Goal: Use online tool/utility: Utilize a website feature to perform a specific function

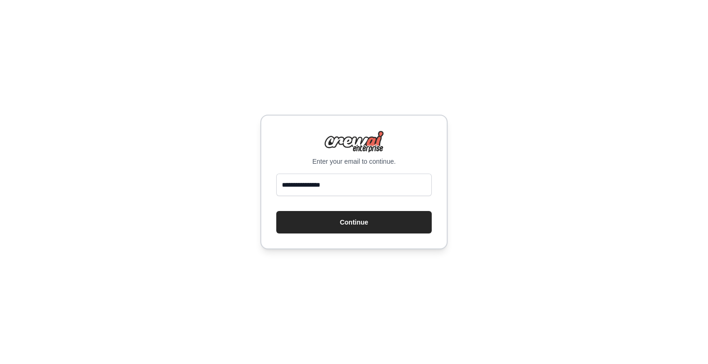
type input "**********"
click at [276, 211] on button "Continue" at bounding box center [354, 222] width 156 height 22
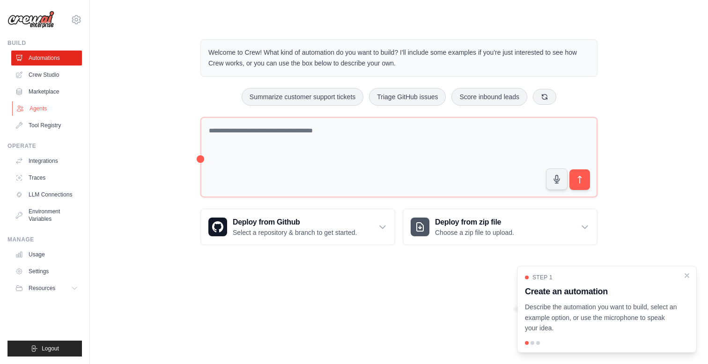
click at [46, 109] on link "Agents" at bounding box center [47, 108] width 71 height 15
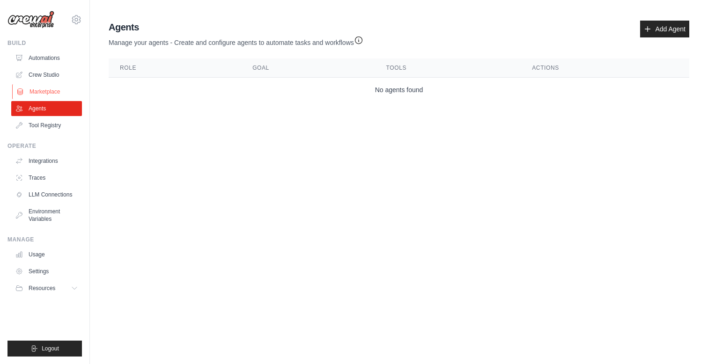
click at [43, 94] on link "Marketplace" at bounding box center [47, 91] width 71 height 15
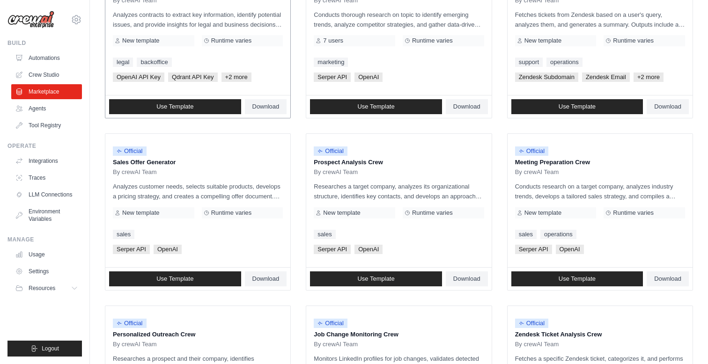
scroll to position [160, 0]
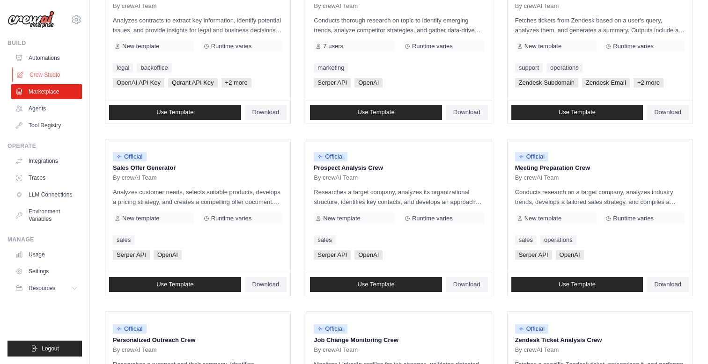
click at [48, 75] on link "Crew Studio" at bounding box center [47, 74] width 71 height 15
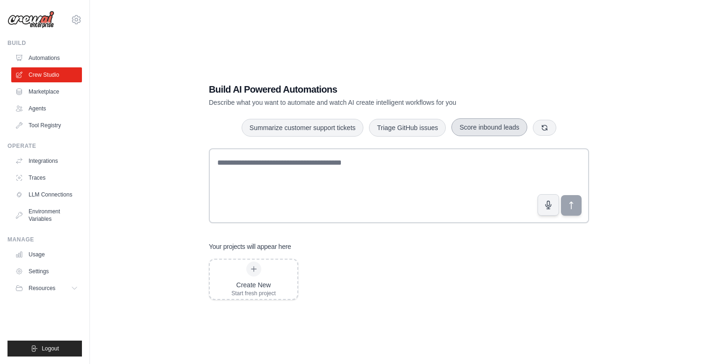
click at [484, 130] on button "Score inbound leads" at bounding box center [490, 128] width 76 height 18
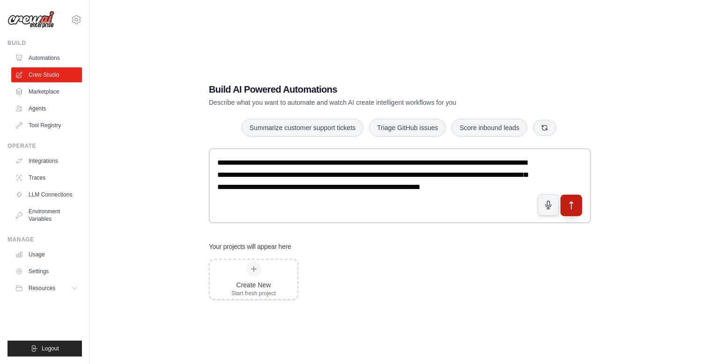
click at [571, 207] on icon "submit" at bounding box center [572, 206] width 10 height 10
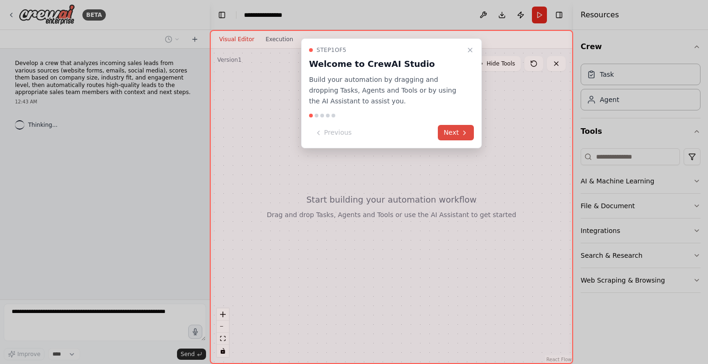
click at [452, 134] on button "Next" at bounding box center [456, 132] width 36 height 15
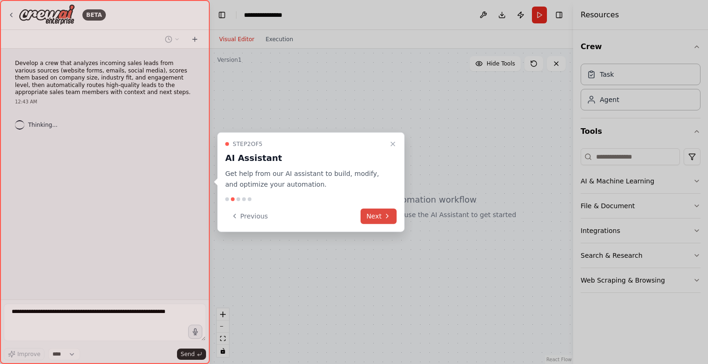
click at [377, 216] on button "Next" at bounding box center [379, 215] width 36 height 15
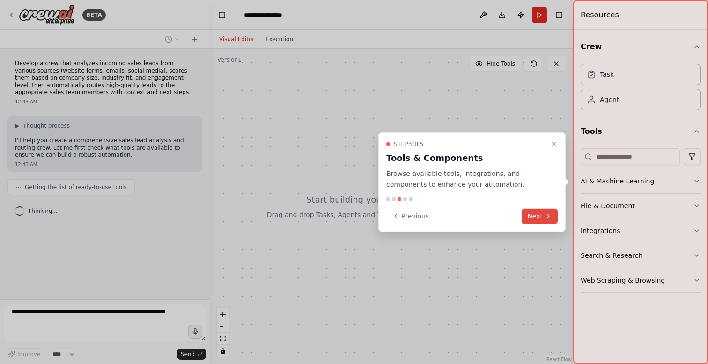
click at [536, 218] on button "Next" at bounding box center [540, 215] width 36 height 15
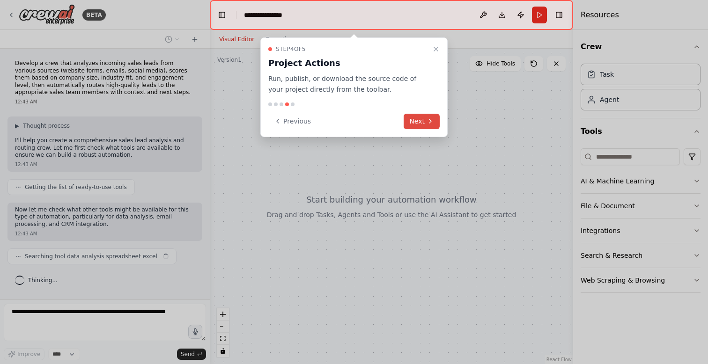
click at [425, 122] on button "Next" at bounding box center [422, 121] width 36 height 15
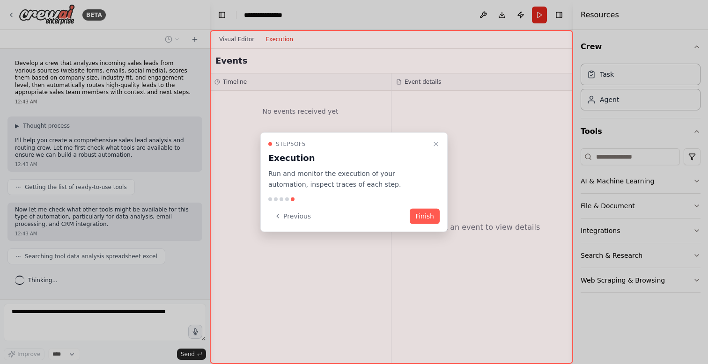
scroll to position [19, 0]
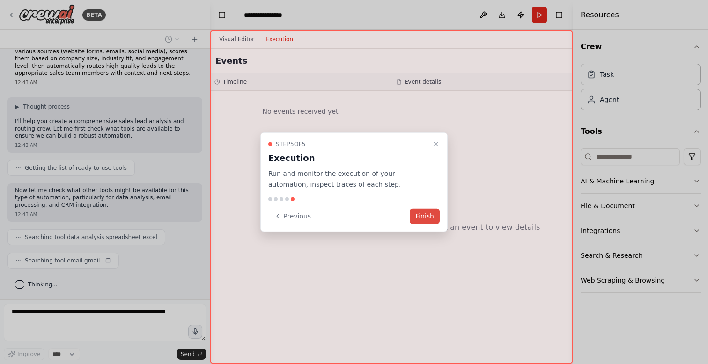
click at [421, 217] on button "Finish" at bounding box center [425, 215] width 30 height 15
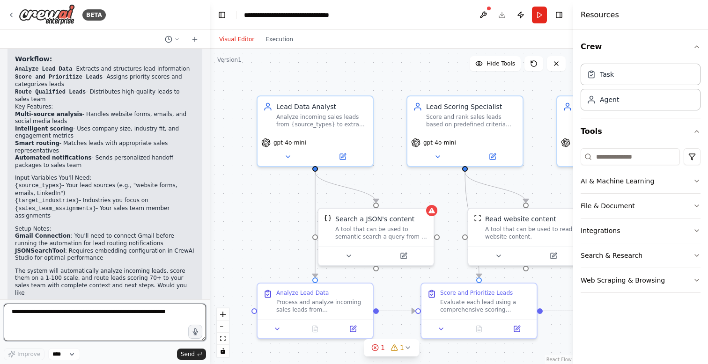
scroll to position [808, 0]
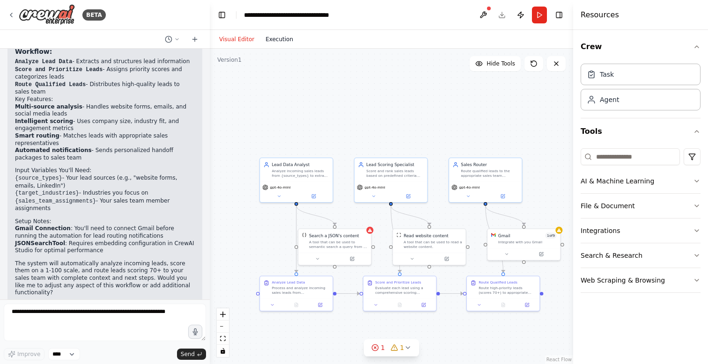
click at [282, 40] on button "Execution" at bounding box center [279, 39] width 39 height 11
